Goal: Information Seeking & Learning: Learn about a topic

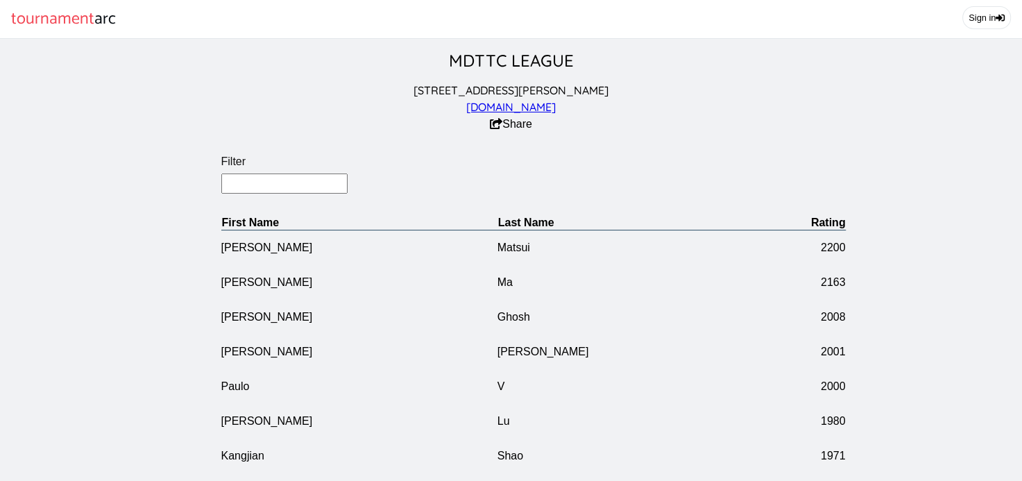
click at [260, 194] on input "Filter" at bounding box center [284, 183] width 127 height 20
type input "[PERSON_NAME]"
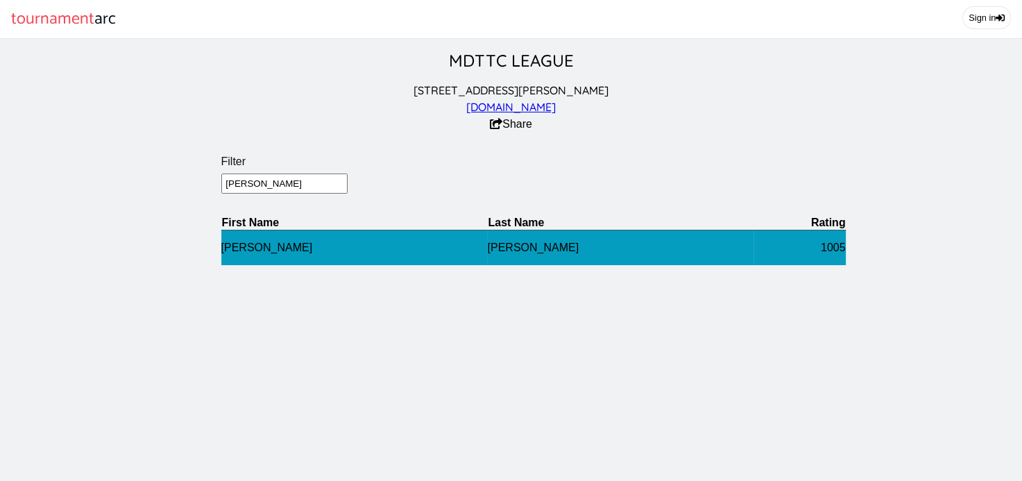
click at [228, 262] on td "[PERSON_NAME]" at bounding box center [354, 247] width 266 height 35
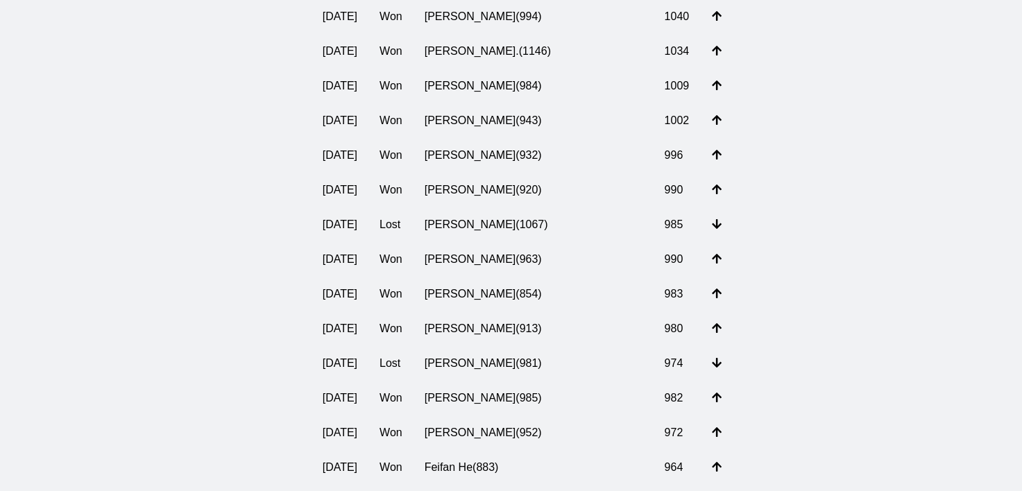
scroll to position [208, 0]
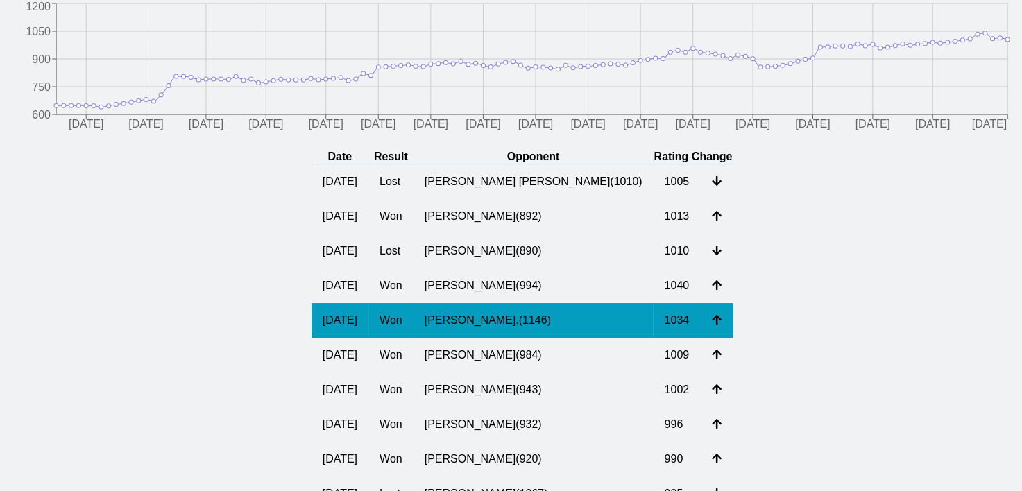
click at [484, 330] on td "[PERSON_NAME]. ( 1146 )" at bounding box center [534, 320] width 240 height 35
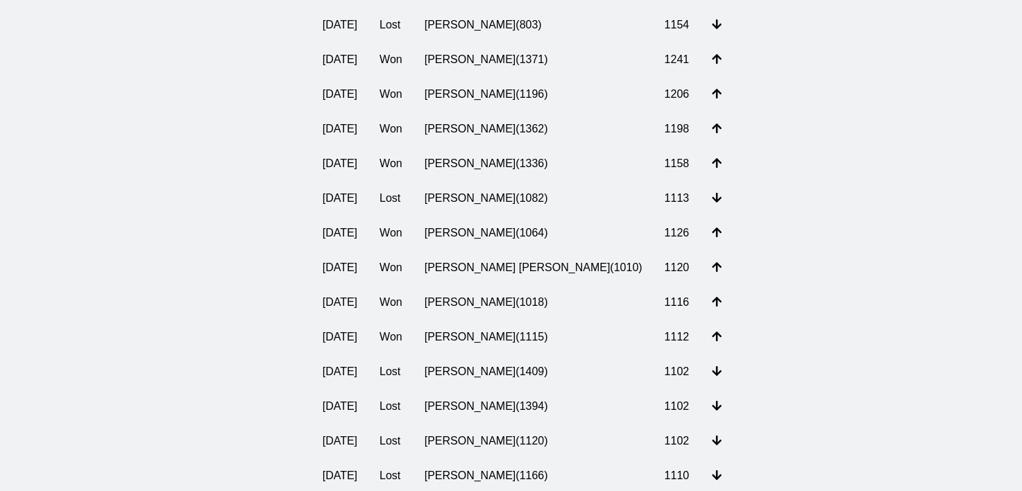
scroll to position [1082, 0]
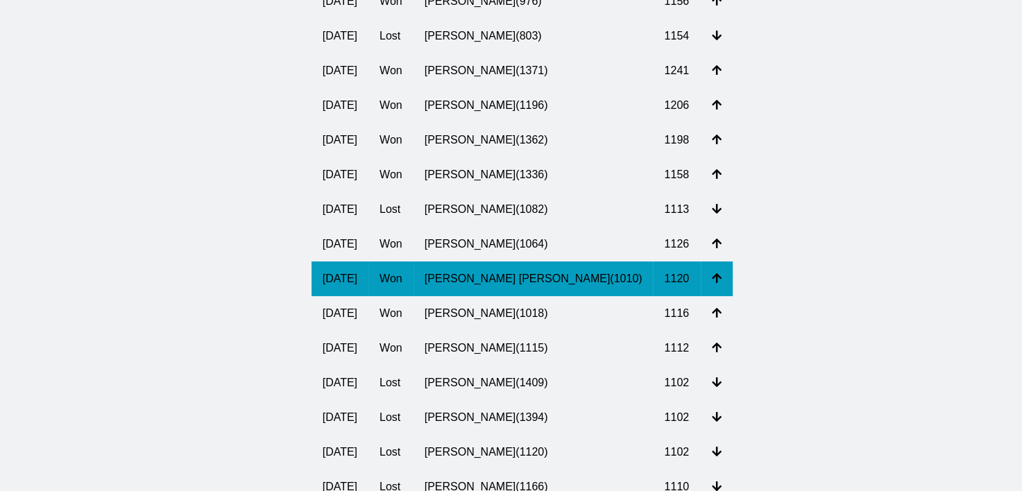
click at [502, 296] on td "[PERSON_NAME] [PERSON_NAME] ( 1010 )" at bounding box center [534, 279] width 240 height 35
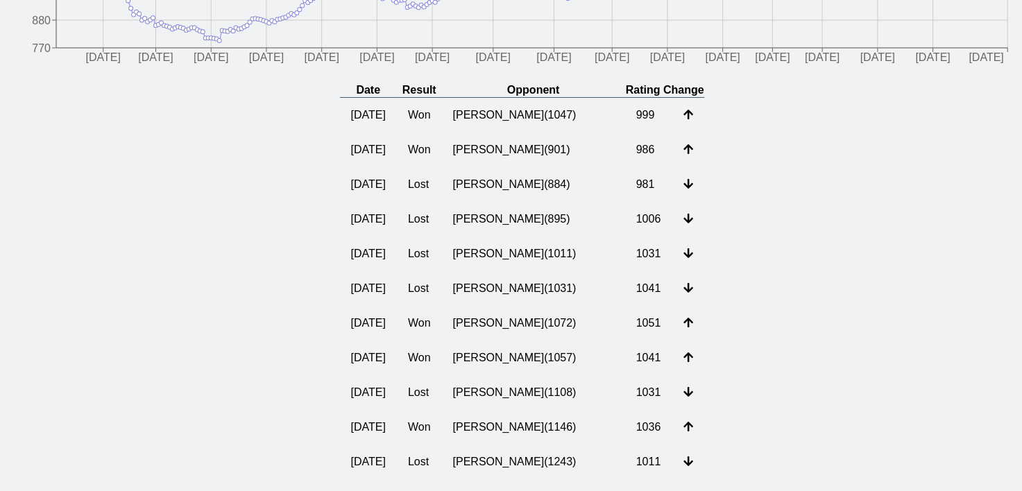
scroll to position [321, 0]
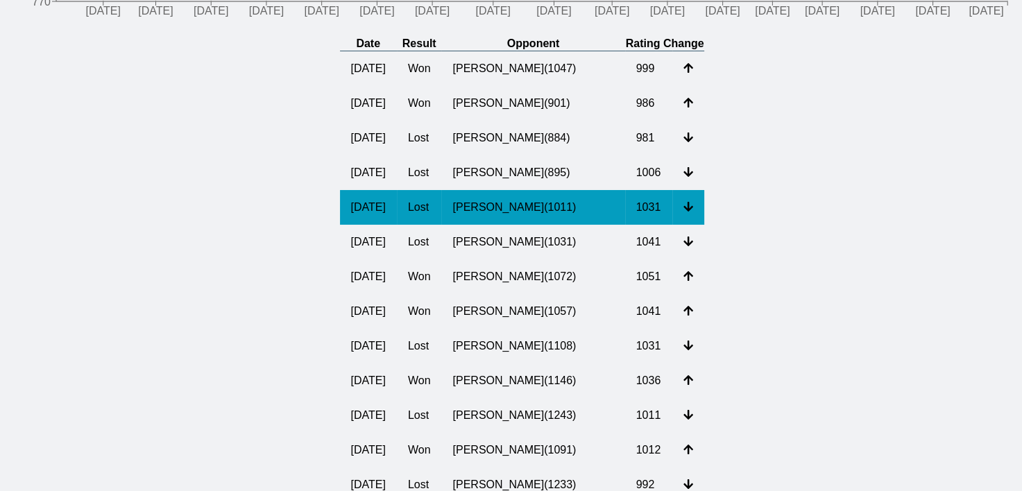
click at [498, 214] on td "[PERSON_NAME] ( 1011 )" at bounding box center [532, 207] width 183 height 35
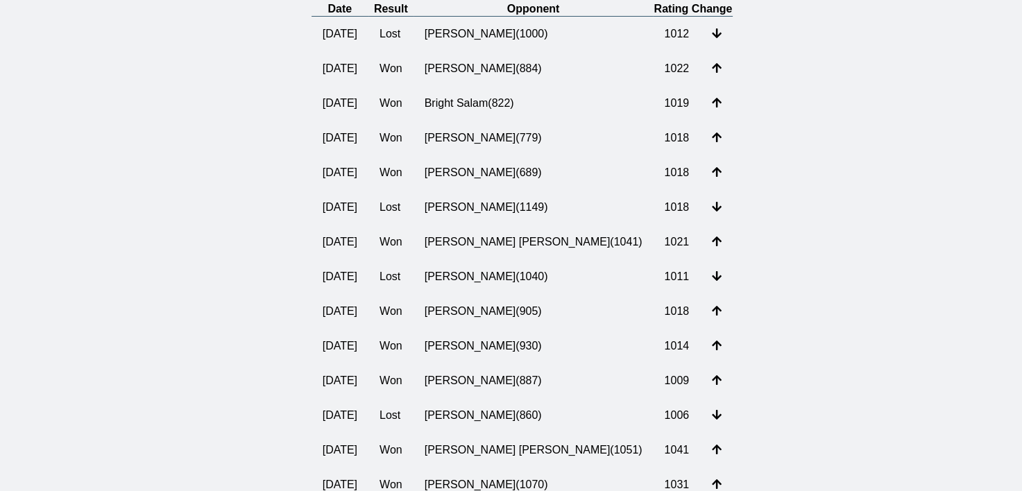
scroll to position [453, 0]
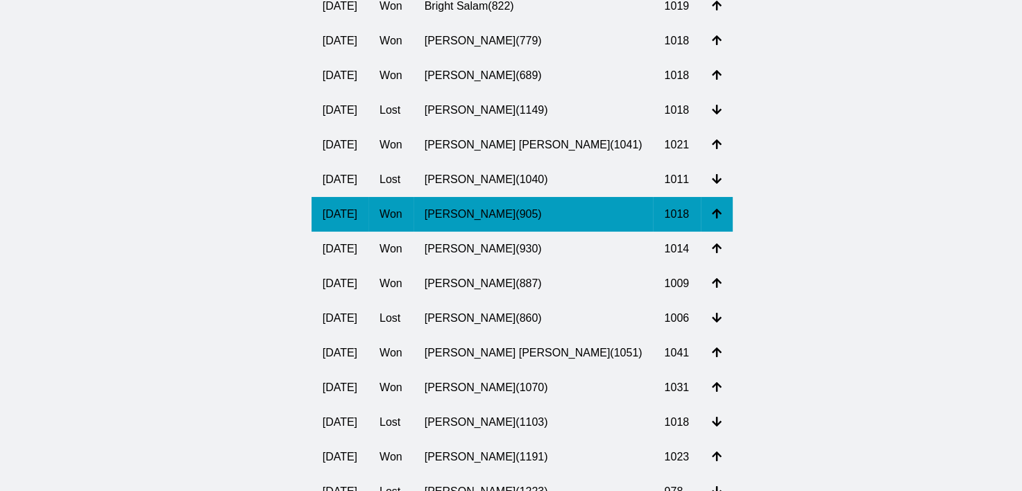
click at [504, 225] on td "[PERSON_NAME] ( 905 )" at bounding box center [534, 214] width 240 height 35
